Goal: Transaction & Acquisition: Obtain resource

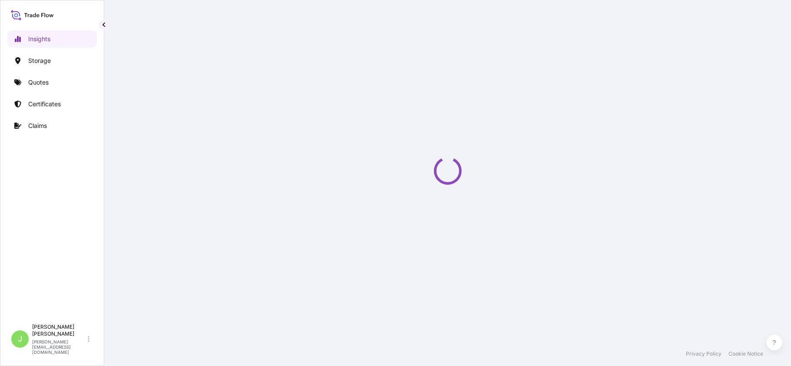
select select "2025"
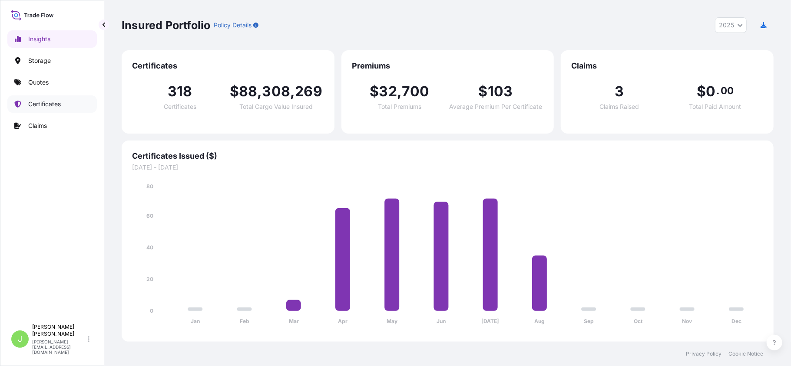
click at [52, 103] on p "Certificates" at bounding box center [44, 104] width 33 height 9
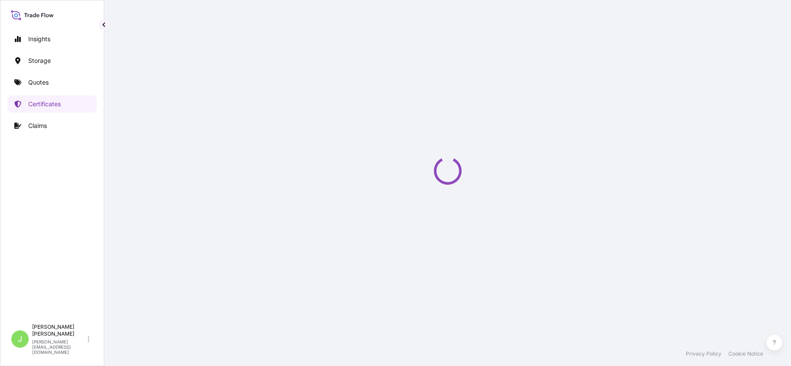
click at [43, 77] on link "Quotes" at bounding box center [51, 82] width 89 height 17
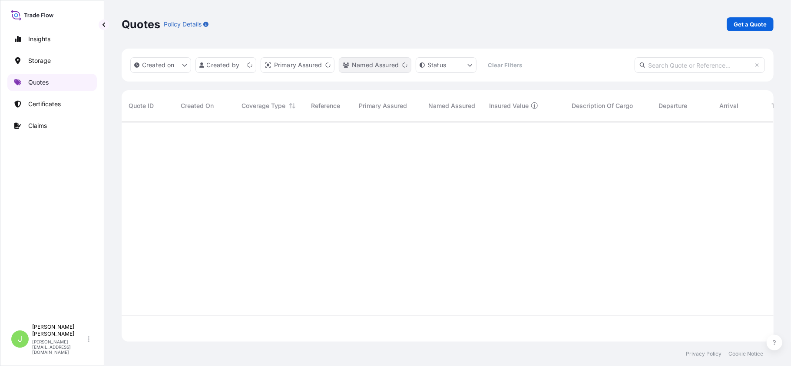
scroll to position [216, 643]
click at [733, 25] on link "Get a Quote" at bounding box center [749, 24] width 47 height 14
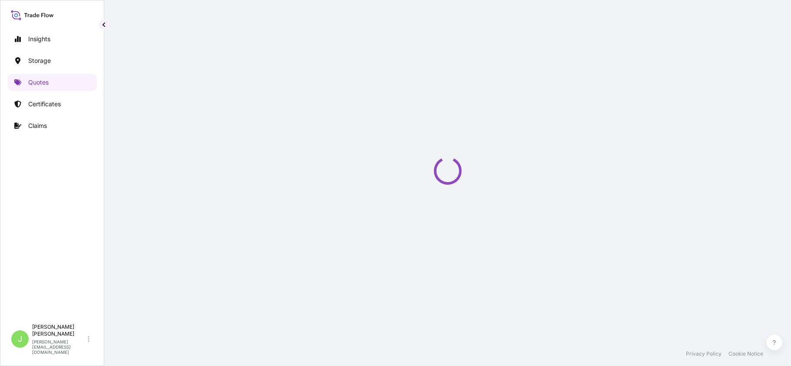
select select "Water"
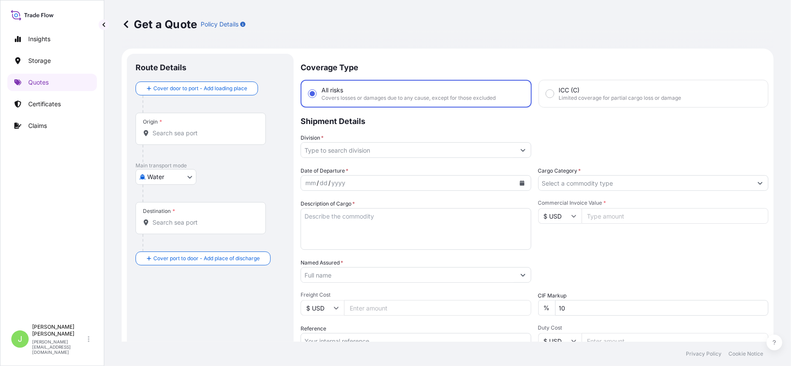
scroll to position [14, 0]
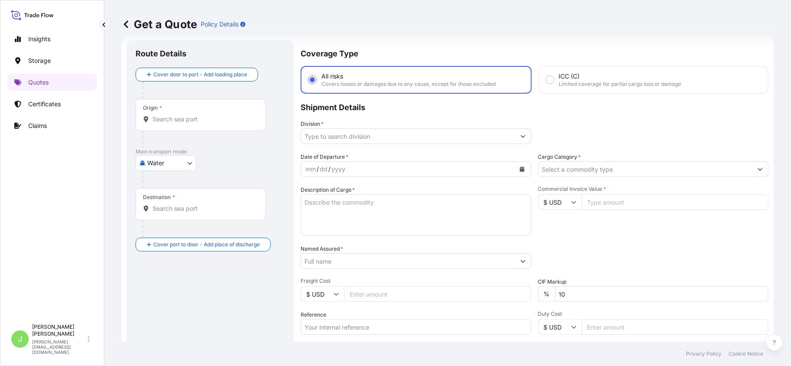
click at [188, 128] on div "Origin *" at bounding box center [200, 115] width 130 height 32
click at [188, 124] on input "Origin *" at bounding box center [203, 119] width 102 height 9
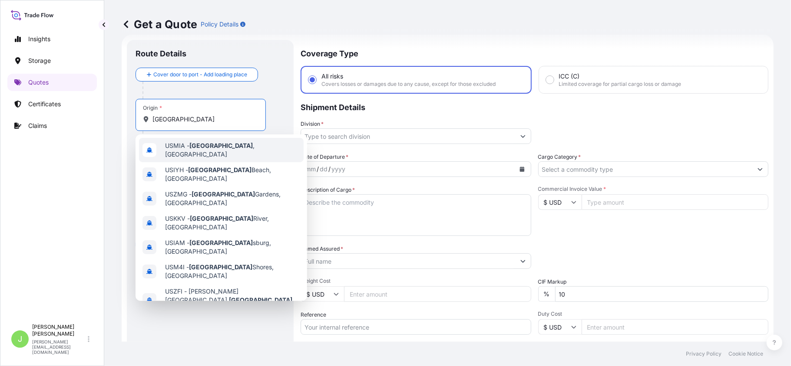
click at [181, 147] on span "USMIA - [GEOGRAPHIC_DATA] , [GEOGRAPHIC_DATA]" at bounding box center [232, 150] width 135 height 17
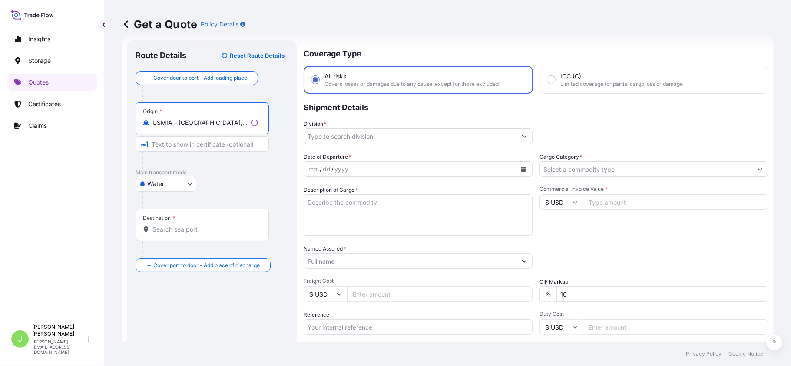
type input "USMIA - [GEOGRAPHIC_DATA], [GEOGRAPHIC_DATA]"
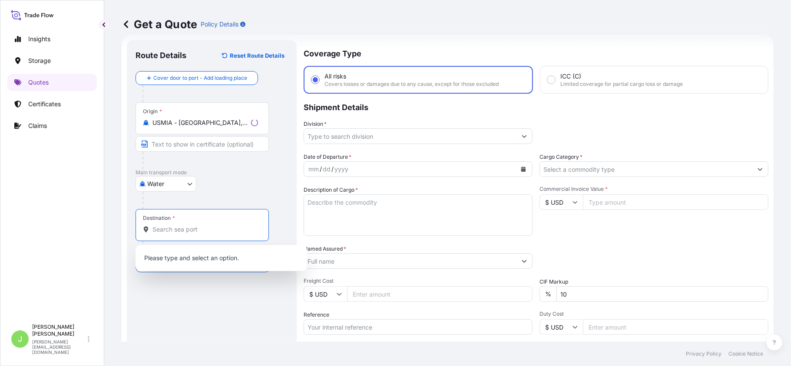
click at [185, 226] on input "Destination *" at bounding box center [205, 229] width 106 height 9
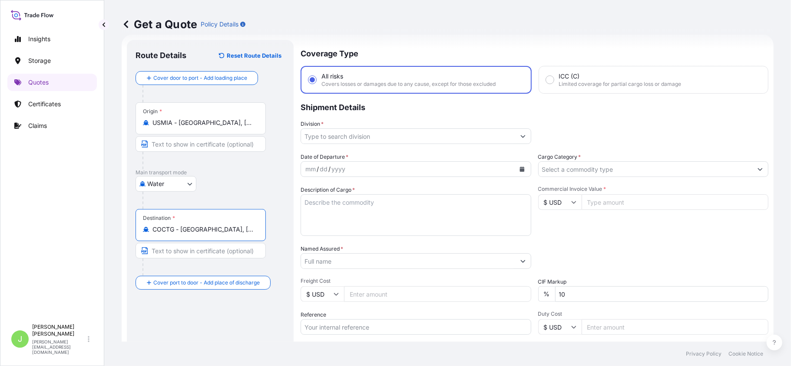
type input "COCTG - [GEOGRAPHIC_DATA], [GEOGRAPHIC_DATA]"
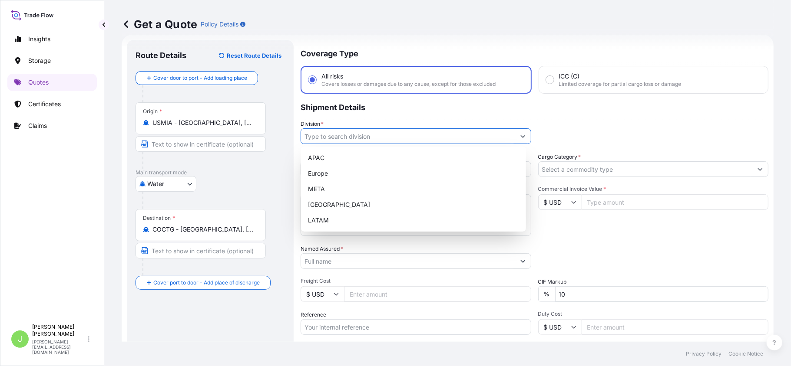
click at [365, 135] on input "Division *" at bounding box center [408, 137] width 214 height 16
click at [340, 222] on div "LATAM" at bounding box center [413, 221] width 218 height 16
type input "LATAM"
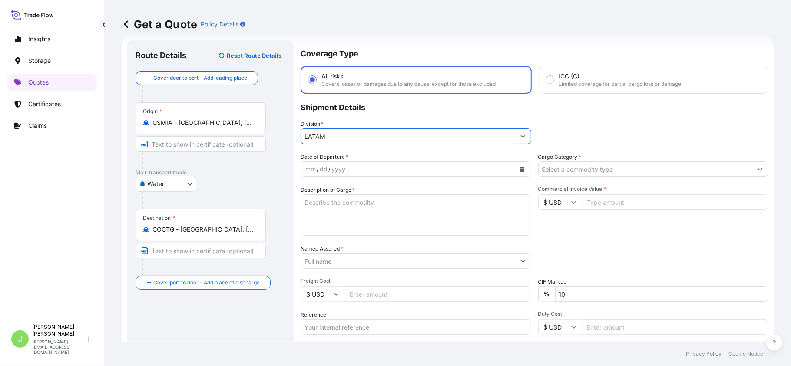
click at [602, 164] on input "Cargo Category *" at bounding box center [645, 170] width 214 height 16
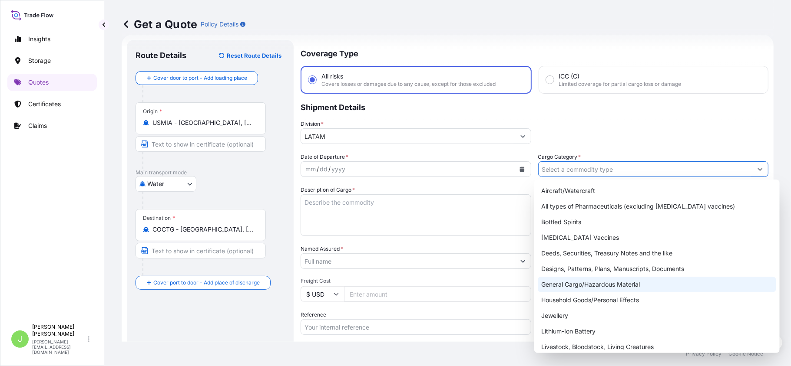
click at [561, 289] on div "General Cargo/Hazardous Material" at bounding box center [657, 285] width 238 height 16
type input "General Cargo/Hazardous Material"
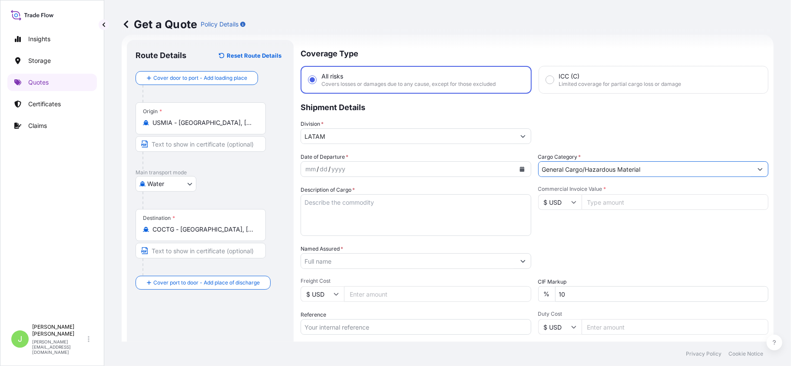
click at [519, 171] on icon "Calendar" at bounding box center [521, 169] width 5 height 5
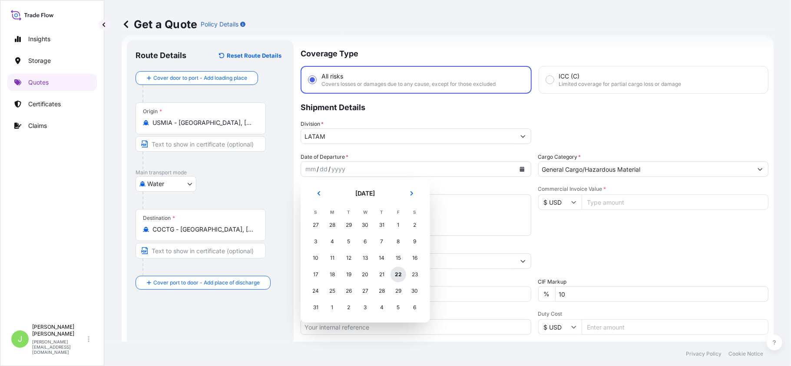
click at [393, 280] on div "22" at bounding box center [398, 275] width 16 height 16
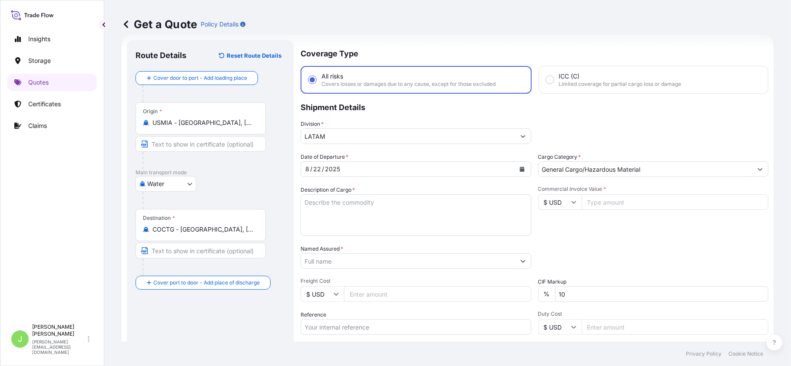
click at [339, 200] on textarea "Description of Cargo *" at bounding box center [415, 216] width 231 height 42
paste textarea "15 KW UNDERMOUNT GENSET. MAKE: CARRIER MODEL: SERIES 69UG15 YR: 2014 460 VLTS, …"
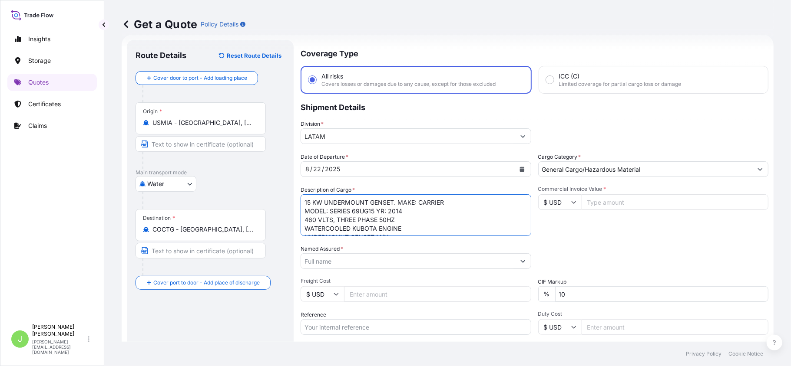
scroll to position [23, 0]
type textarea "15 KW UNDERMOUNT GENSET. MAKE: CARRIER MODEL: SERIES 69UG15 YR: 2014 460 VLTS, …"
click at [341, 260] on input "Named Assured *" at bounding box center [408, 262] width 214 height 16
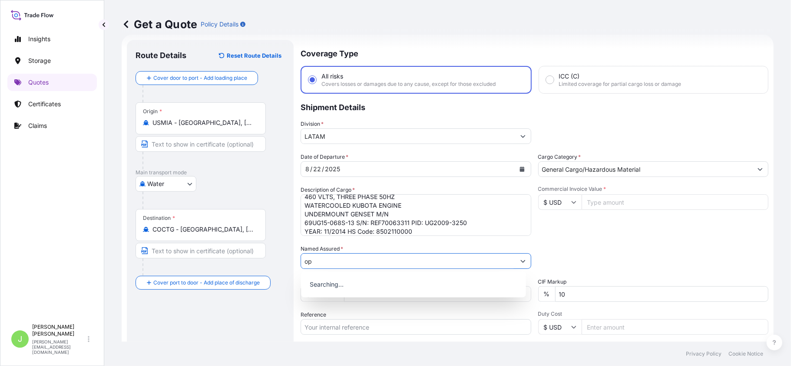
type input "o"
